Goal: Task Accomplishment & Management: Use online tool/utility

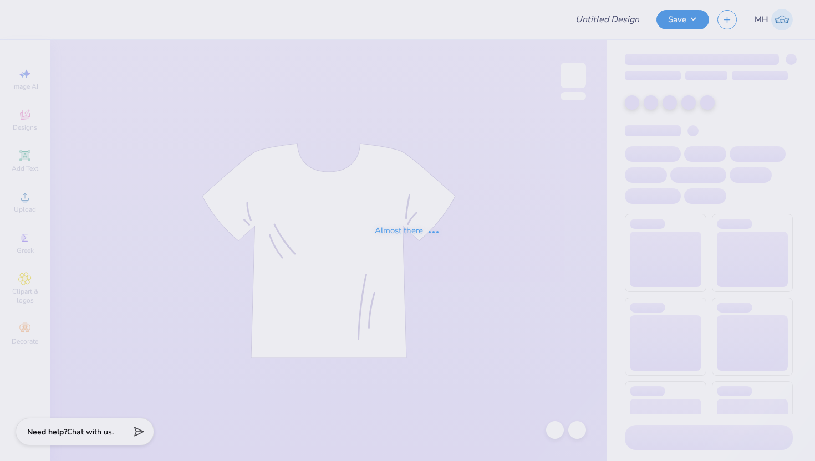
type input "shirt"
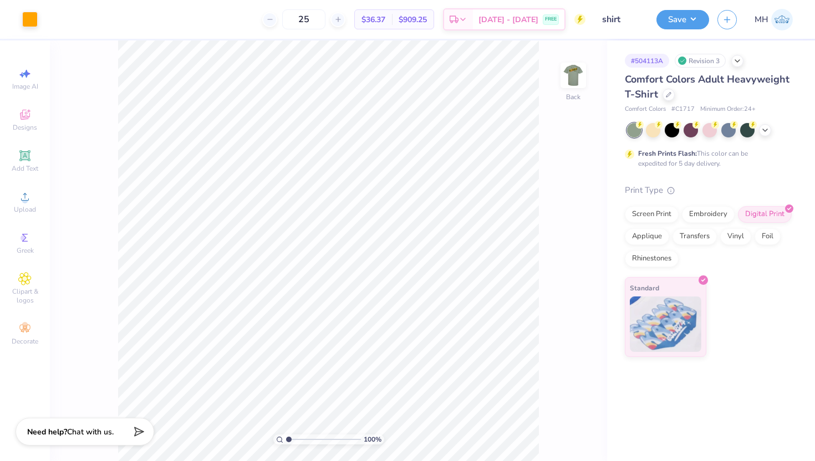
click at [555, 89] on div "100 % Back" at bounding box center [328, 250] width 557 height 421
click at [566, 85] on img at bounding box center [573, 75] width 44 height 44
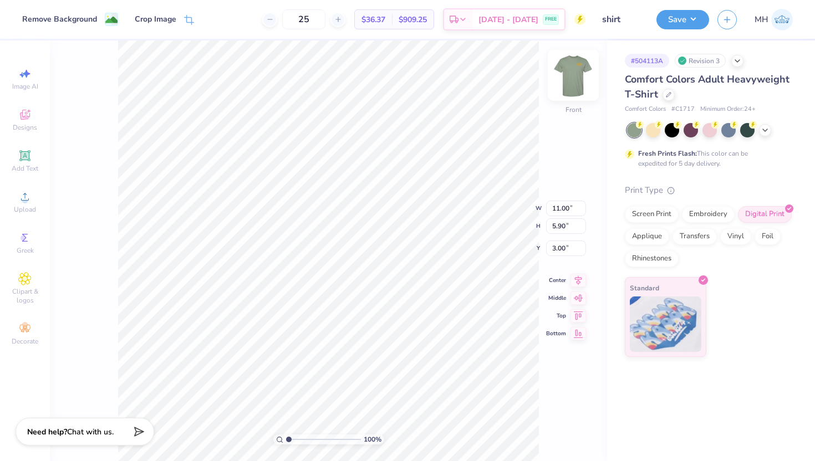
type input "4.25"
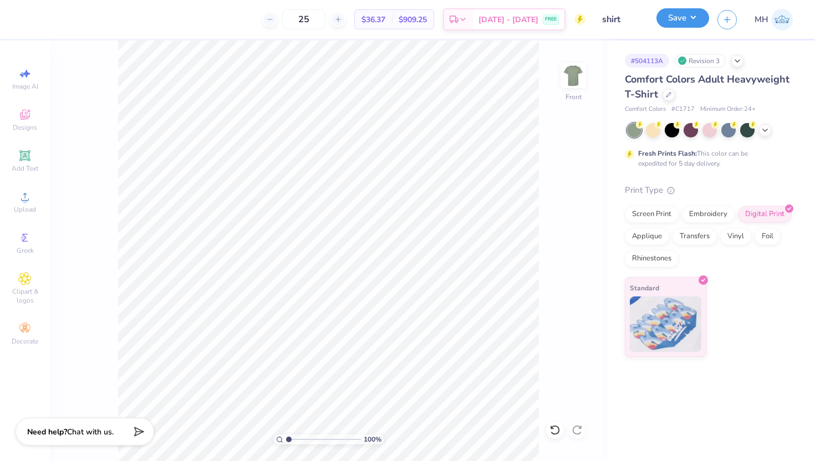
click at [689, 16] on button "Save" at bounding box center [682, 17] width 53 height 19
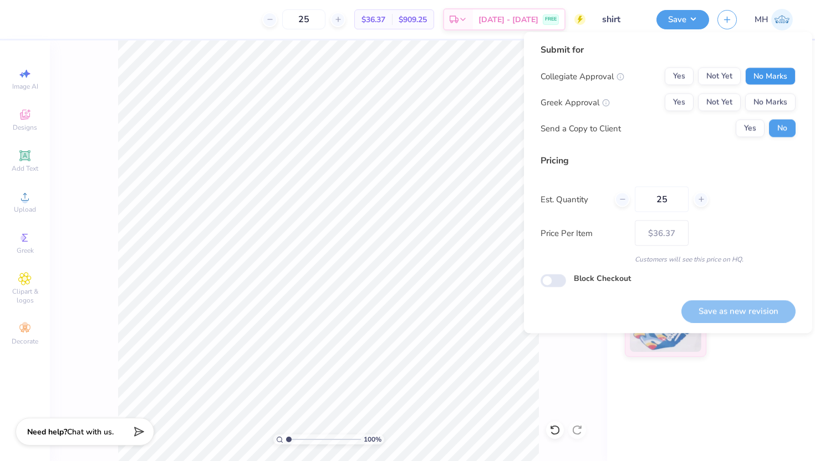
click at [775, 75] on button "No Marks" at bounding box center [770, 77] width 50 height 18
click at [776, 114] on div "Collegiate Approval Yes Not Yet No Marks Greek Approval Yes Not Yet No Marks Se…" at bounding box center [667, 103] width 255 height 70
click at [776, 102] on button "No Marks" at bounding box center [770, 103] width 50 height 18
click at [750, 301] on button "Save as new revision" at bounding box center [738, 311] width 114 height 23
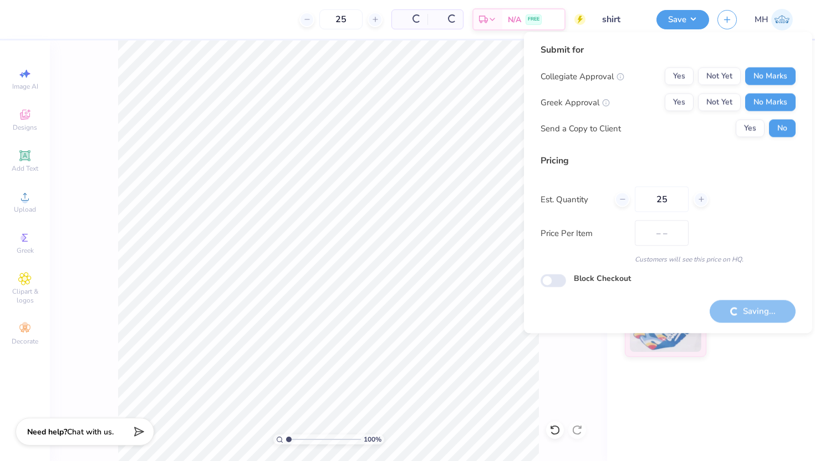
type input "$36.37"
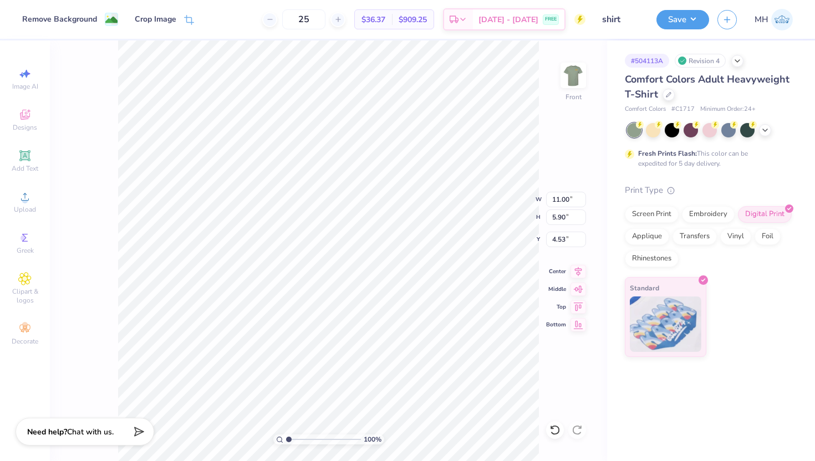
type input "4.53"
type input "4.52"
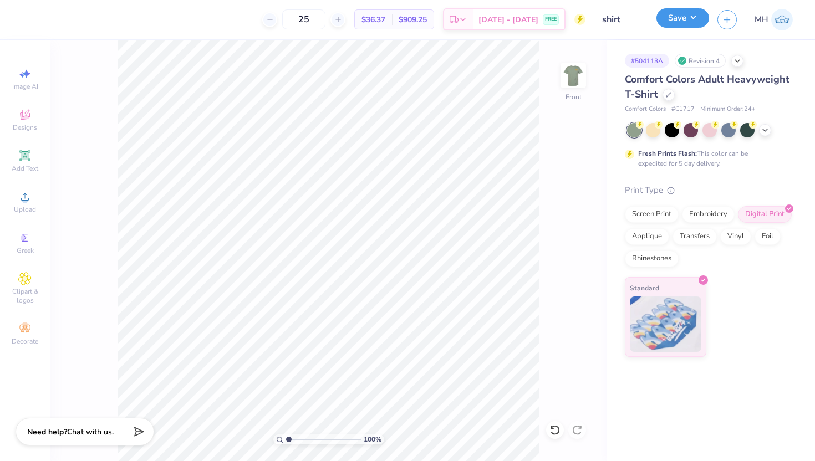
click at [686, 23] on button "Save" at bounding box center [682, 17] width 53 height 19
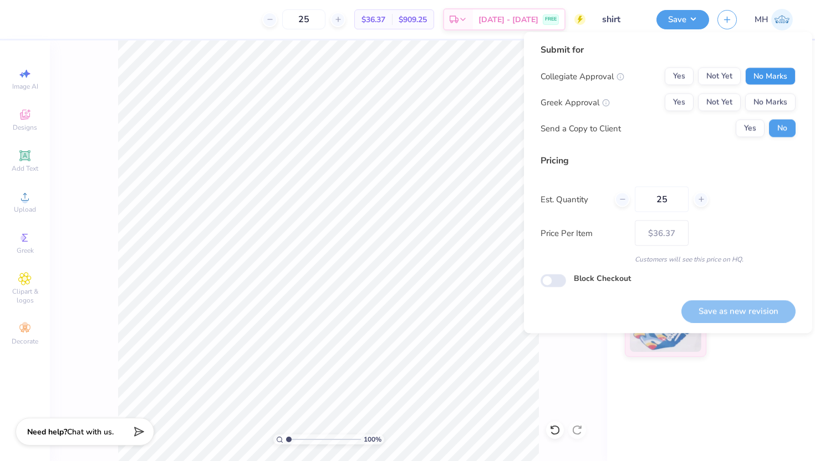
click at [759, 68] on button "No Marks" at bounding box center [770, 77] width 50 height 18
click at [761, 94] on button "No Marks" at bounding box center [770, 103] width 50 height 18
click at [751, 329] on div "Submit for Collegiate Approval Yes Not Yet No Marks Greek Approval Yes Not Yet …" at bounding box center [668, 183] width 288 height 302
click at [751, 323] on div "Submit for Collegiate Approval Yes Not Yet No Marks Greek Approval Yes Not Yet …" at bounding box center [668, 183] width 288 height 302
click at [751, 320] on button "Save as new revision" at bounding box center [738, 311] width 114 height 23
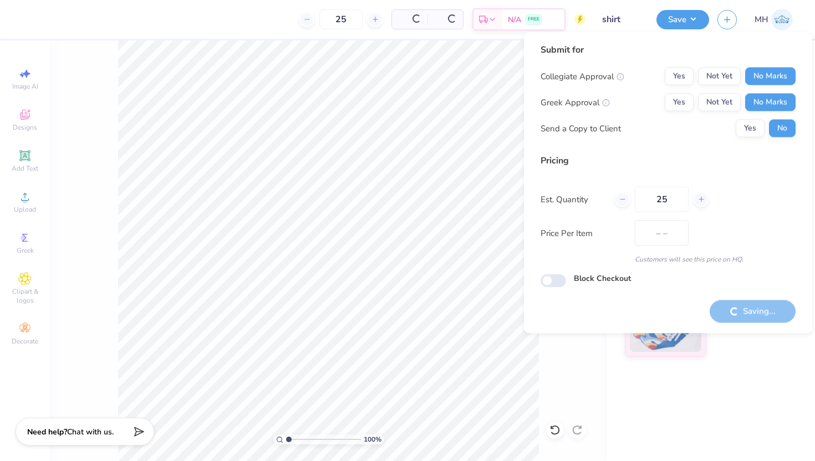
type input "$36.37"
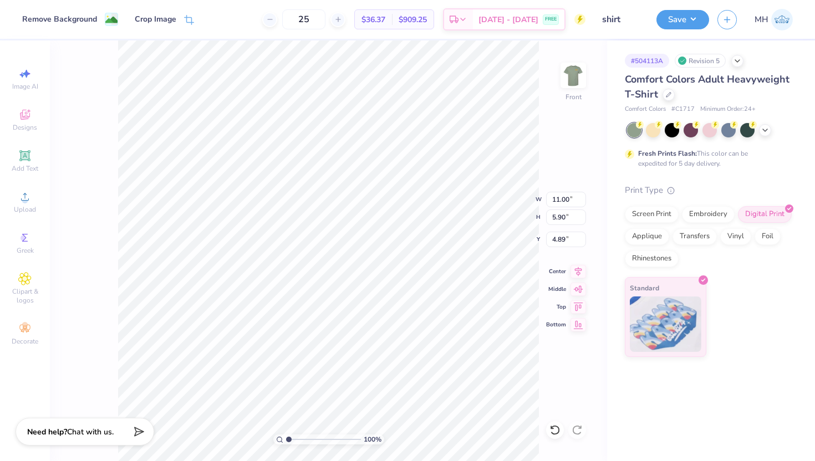
type input "4.89"
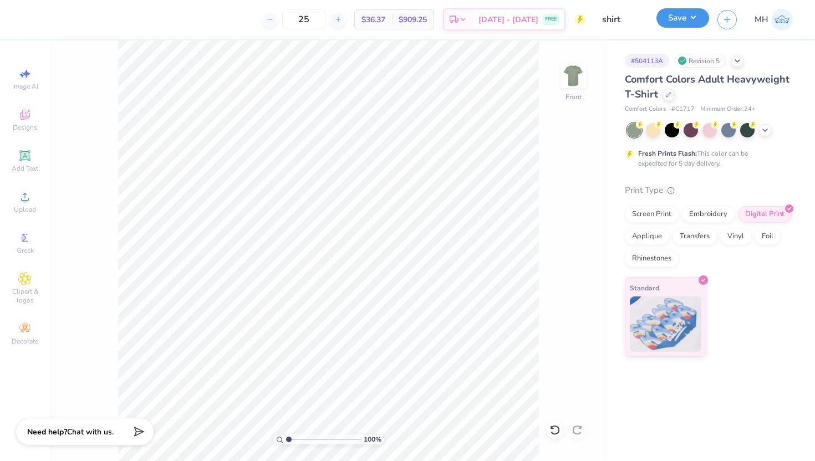
click at [665, 21] on button "Save" at bounding box center [682, 17] width 53 height 19
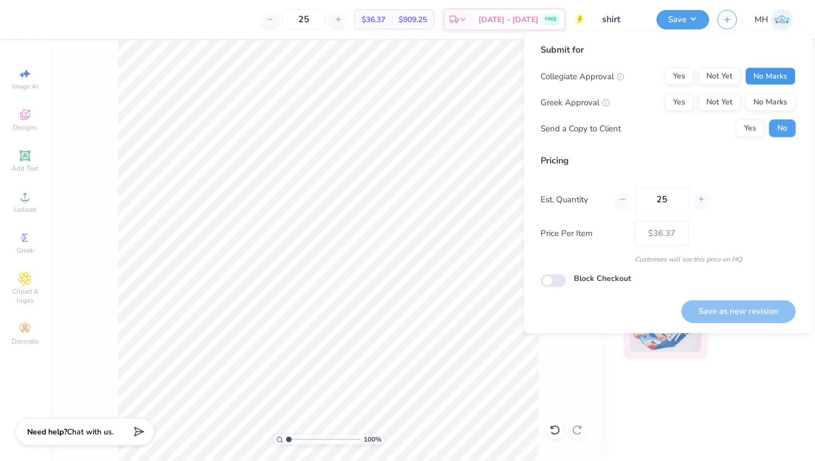
click at [757, 77] on button "No Marks" at bounding box center [770, 77] width 50 height 18
click at [761, 93] on div "Collegiate Approval Yes Not Yet No Marks Greek Approval Yes Not Yet No Marks Se…" at bounding box center [667, 103] width 255 height 70
click at [761, 99] on button "No Marks" at bounding box center [770, 103] width 50 height 18
click at [748, 317] on button "Save as new revision" at bounding box center [738, 311] width 114 height 23
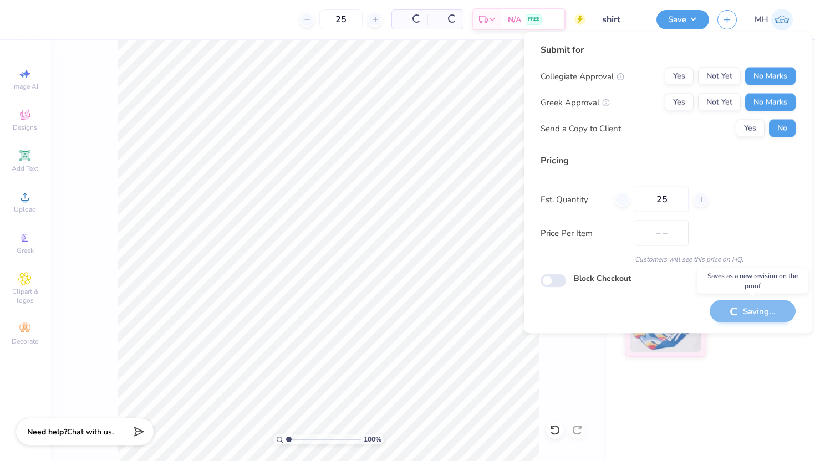
type input "$36.37"
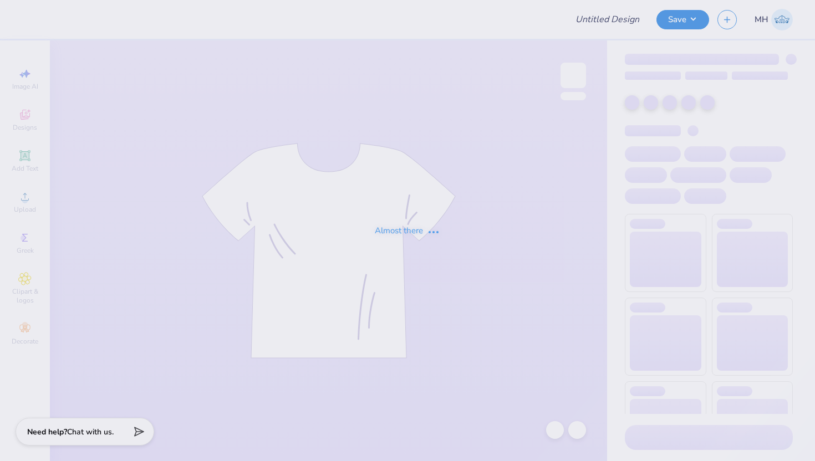
type input "White polos"
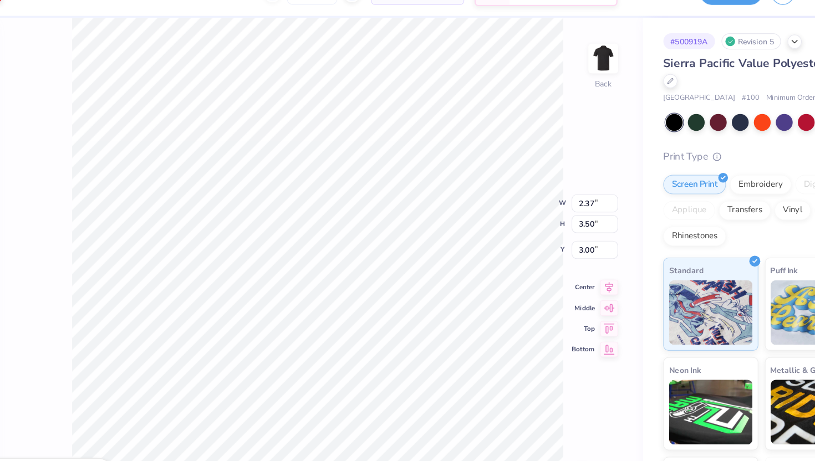
type input "0.29"
type input "0.22"
type input "5.03"
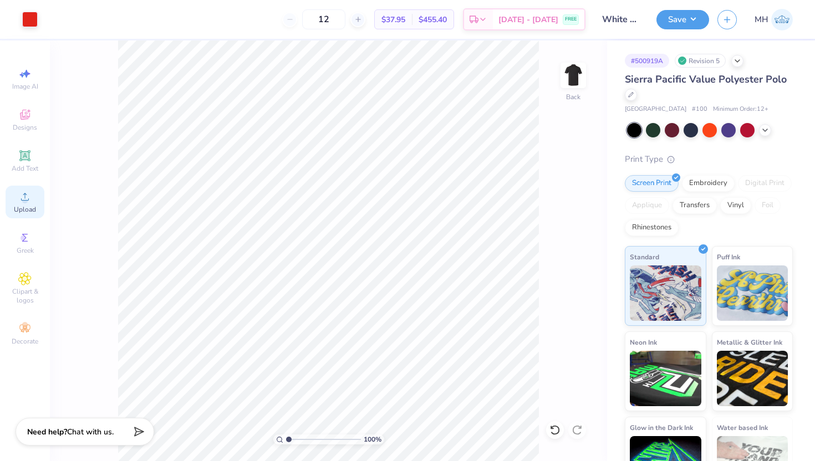
click at [25, 196] on icon at bounding box center [24, 196] width 13 height 13
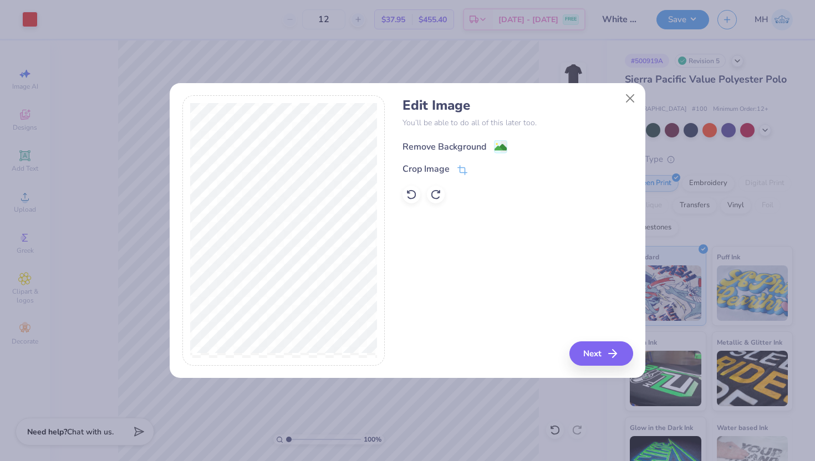
click at [497, 145] on image at bounding box center [500, 147] width 12 height 12
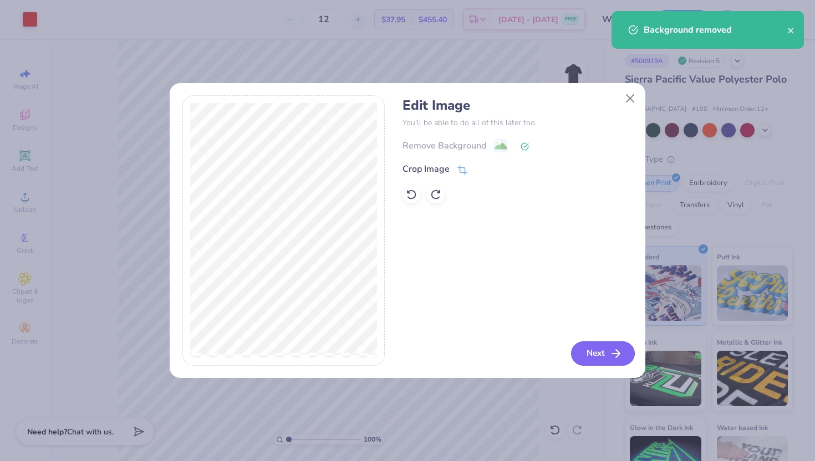
click at [592, 350] on button "Next" at bounding box center [603, 353] width 64 height 24
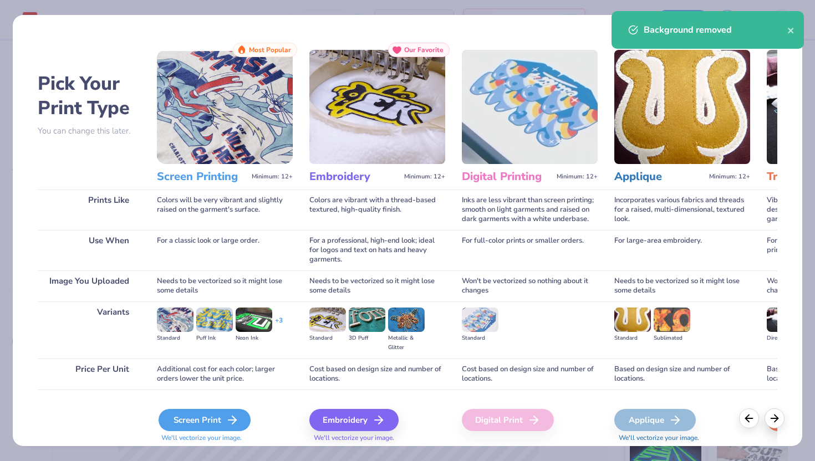
click at [235, 421] on polyline at bounding box center [234, 420] width 4 height 8
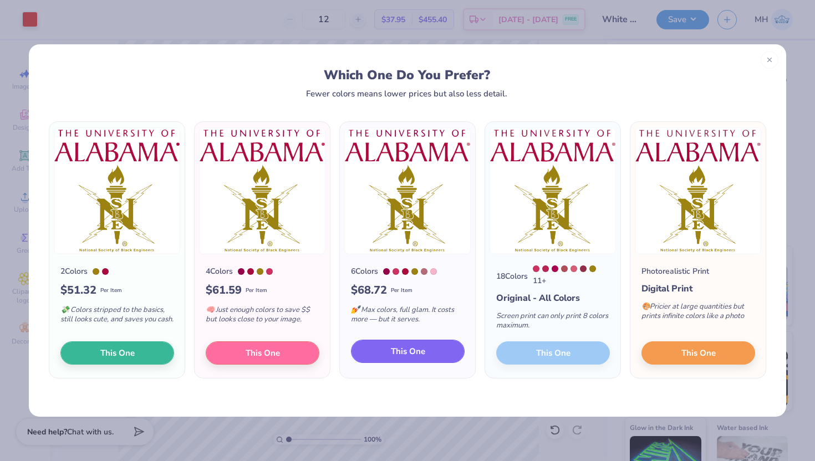
click at [431, 356] on button "This One" at bounding box center [408, 351] width 114 height 23
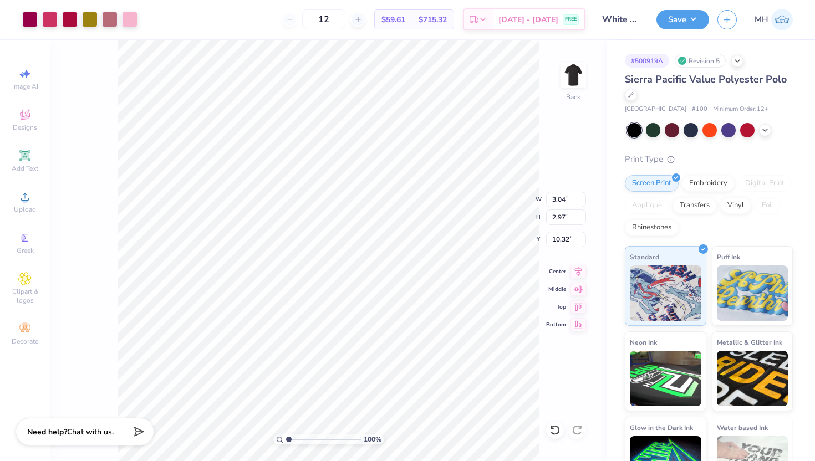
type input "3.04"
type input "2.97"
type input "3.00"
click at [110, 22] on div at bounding box center [110, 19] width 16 height 16
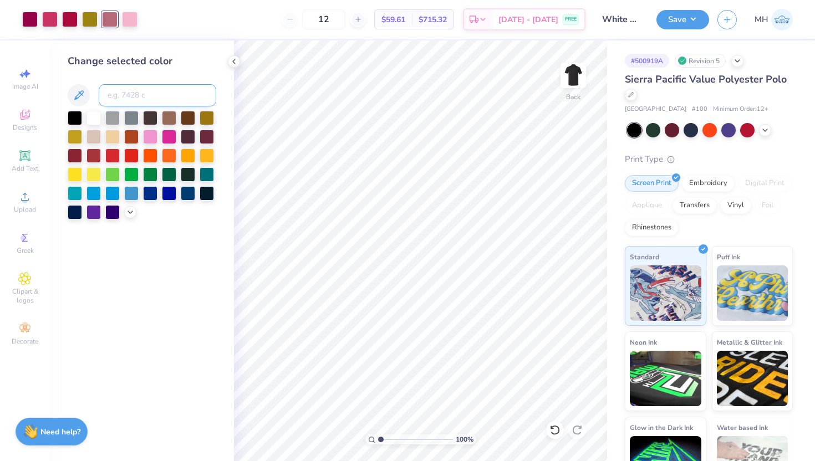
click at [132, 96] on input at bounding box center [158, 95] width 118 height 22
type input "112"
click at [113, 26] on div at bounding box center [110, 19] width 16 height 16
click at [125, 92] on input at bounding box center [158, 95] width 118 height 22
type input "112"
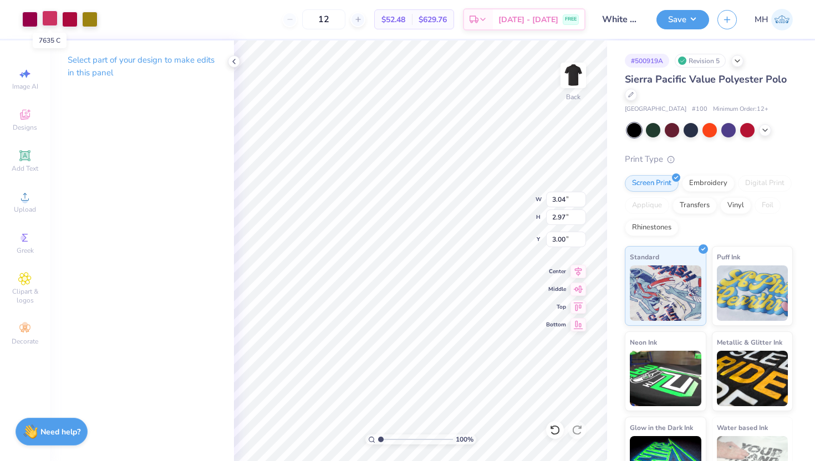
click at [49, 22] on div at bounding box center [50, 19] width 16 height 16
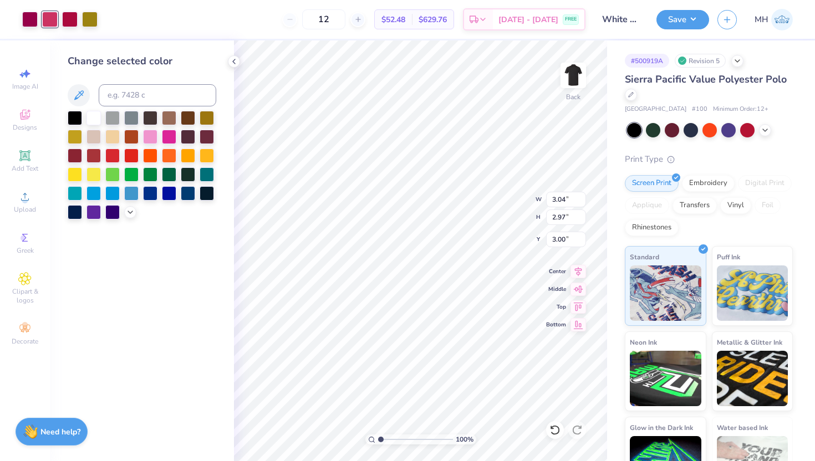
click at [49, 24] on div at bounding box center [50, 20] width 16 height 16
click at [127, 96] on input at bounding box center [158, 95] width 118 height 22
type input "1945"
click at [25, 22] on div at bounding box center [30, 19] width 16 height 16
click at [134, 89] on input at bounding box center [158, 95] width 118 height 22
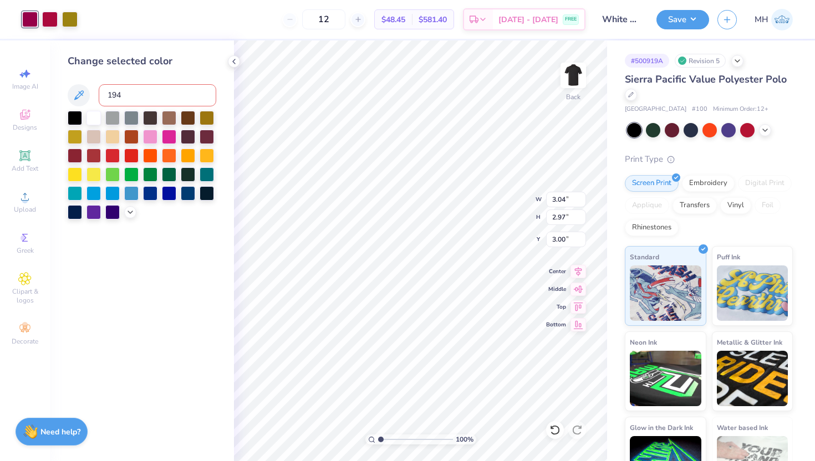
type input "1945"
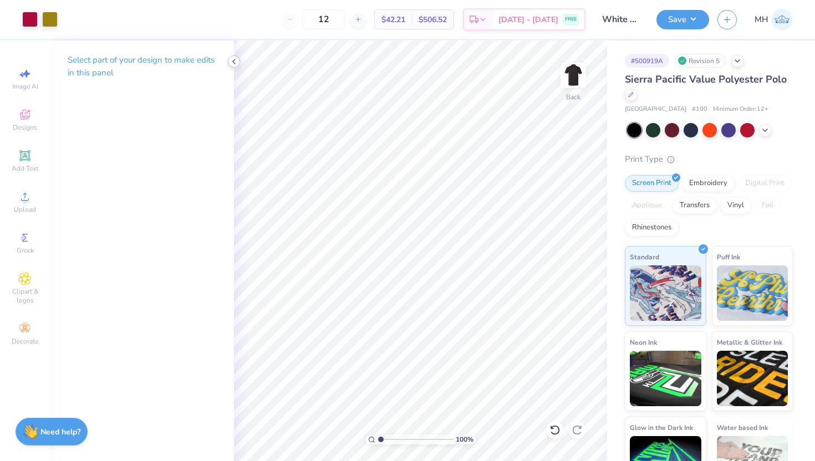
click at [231, 64] on icon at bounding box center [233, 61] width 9 height 9
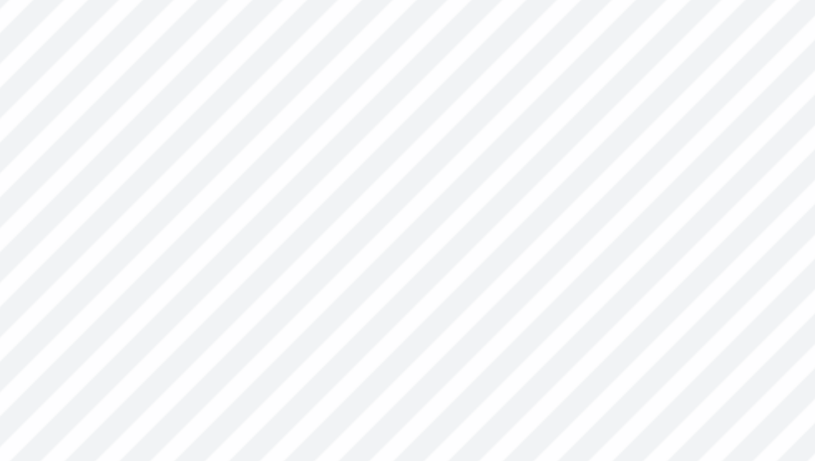
type input "3.82"
type input "3.74"
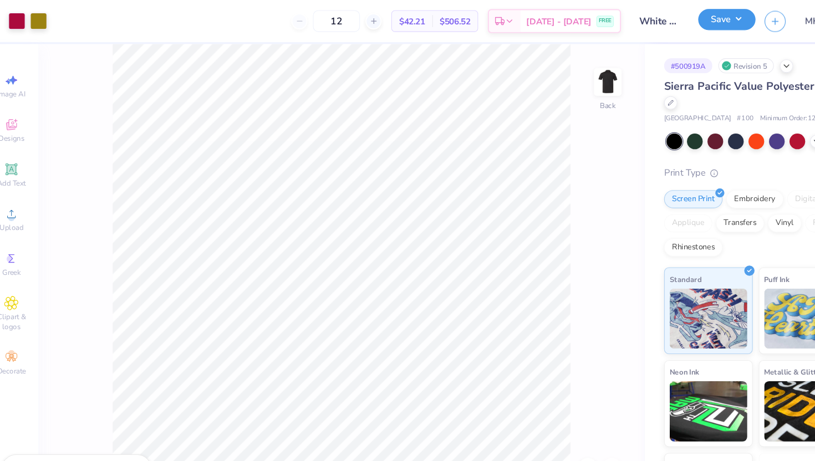
click at [674, 25] on button "Save" at bounding box center [682, 17] width 53 height 19
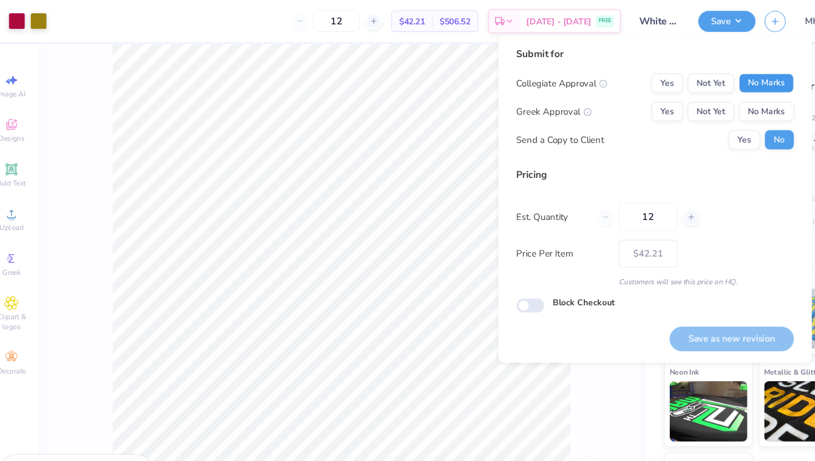
click at [708, 76] on button "No Marks" at bounding box center [719, 77] width 50 height 18
click at [708, 104] on button "No Marks" at bounding box center [719, 103] width 50 height 18
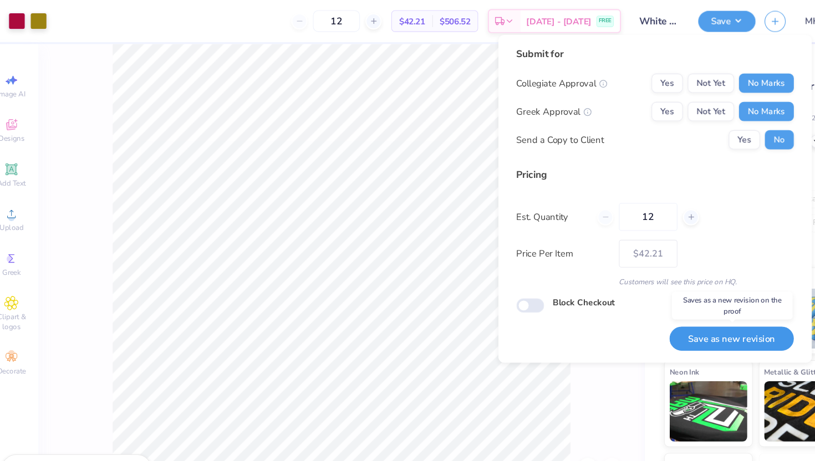
click at [675, 319] on button "Save as new revision" at bounding box center [687, 311] width 114 height 23
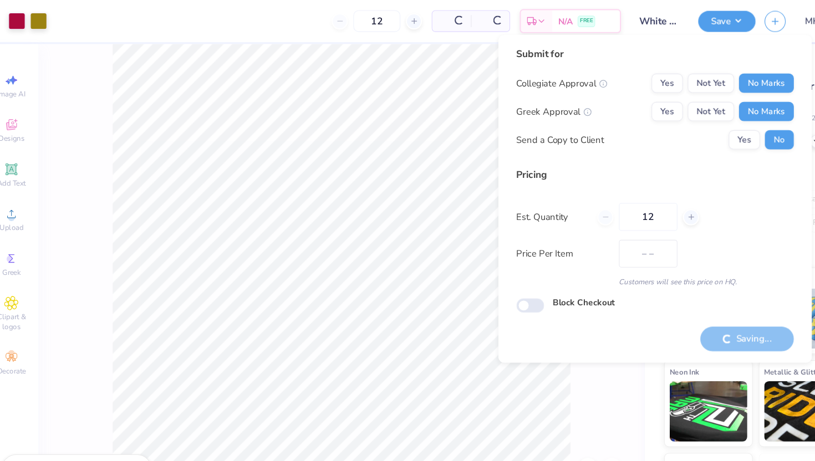
type input "$42.21"
